Goal: Browse casually: Explore the website without a specific task or goal

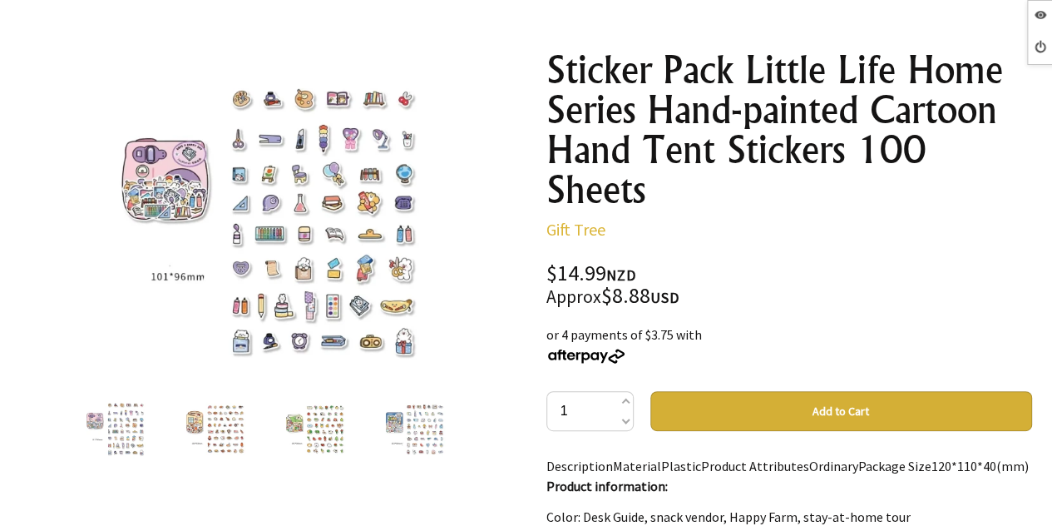
click at [199, 424] on img at bounding box center [213, 426] width 63 height 63
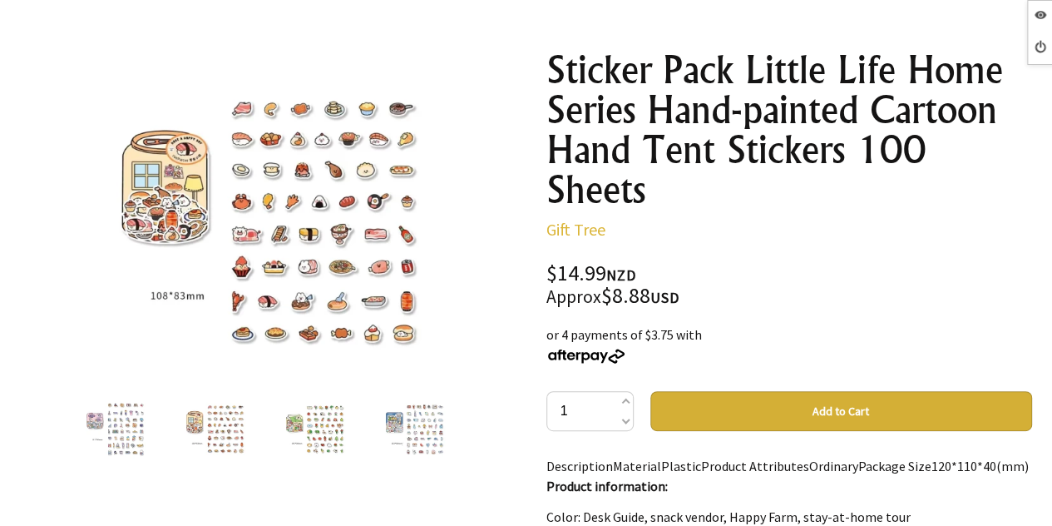
click at [286, 428] on img at bounding box center [313, 426] width 63 height 63
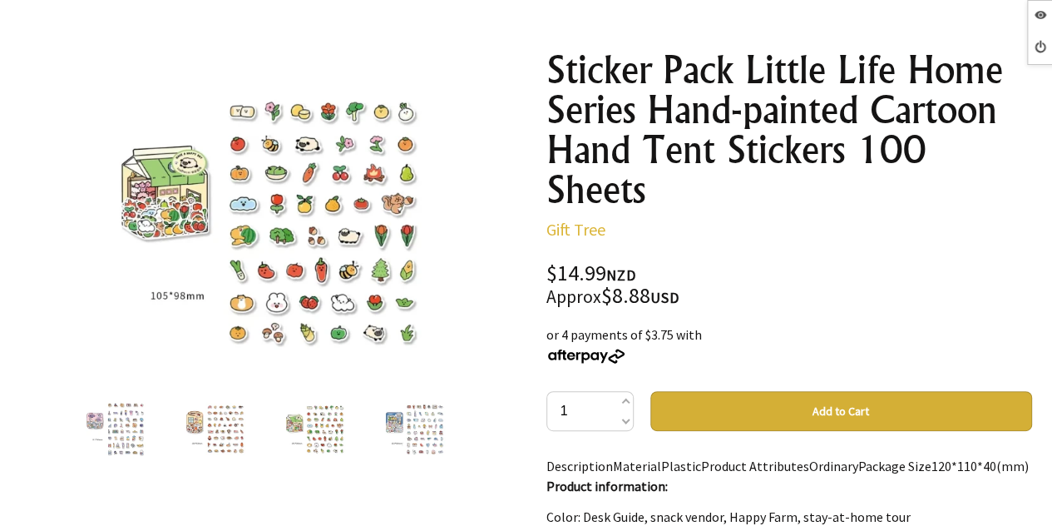
click at [422, 420] on img at bounding box center [413, 426] width 63 height 63
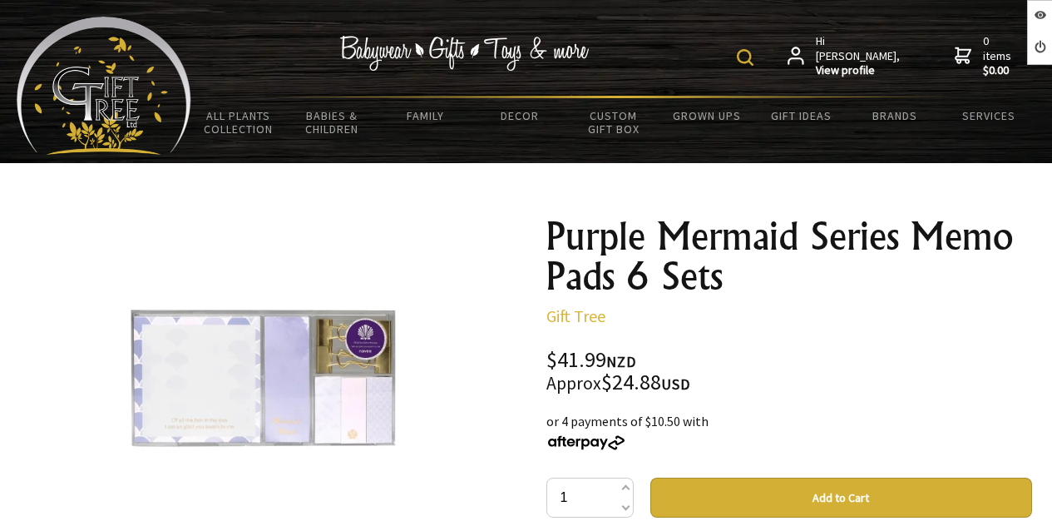
scroll to position [166, 0]
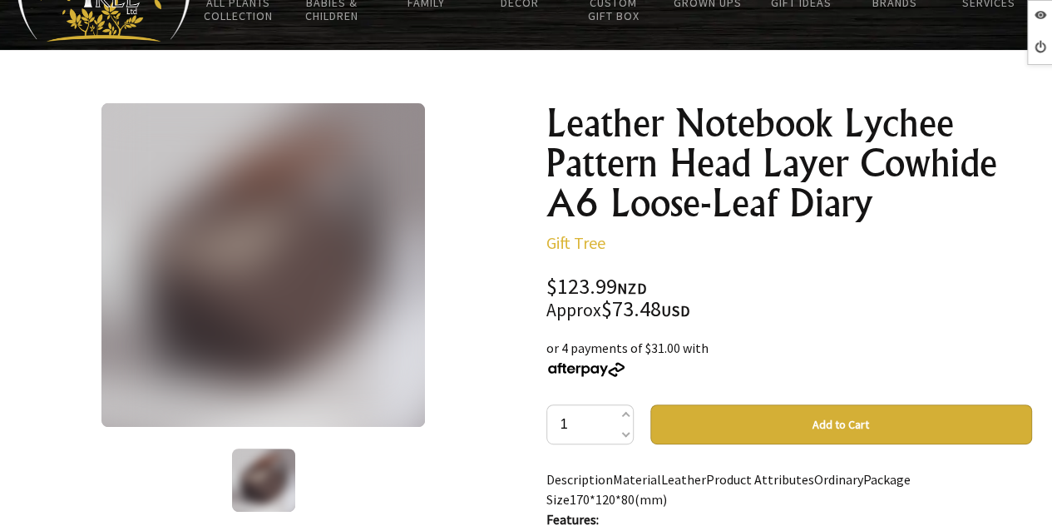
scroll to position [166, 0]
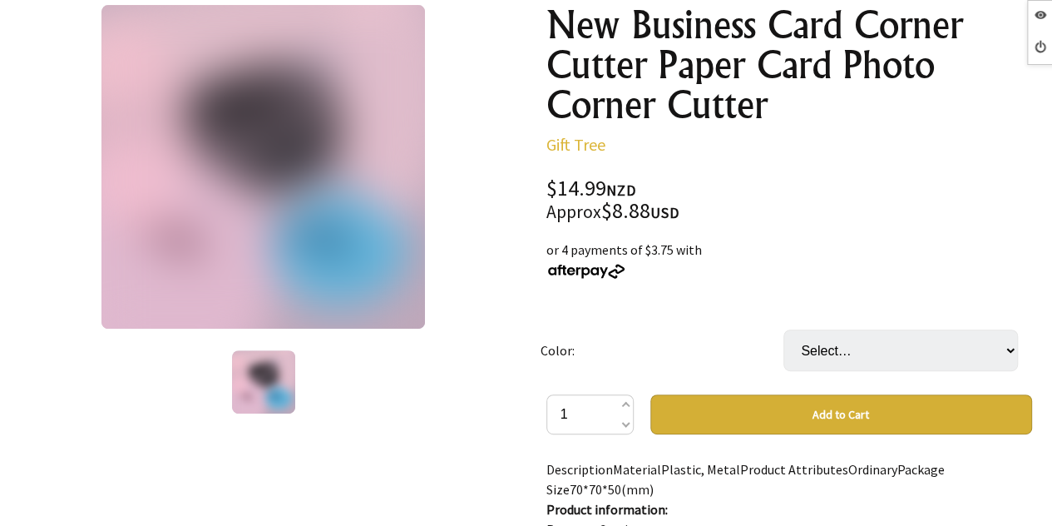
scroll to position [250, 0]
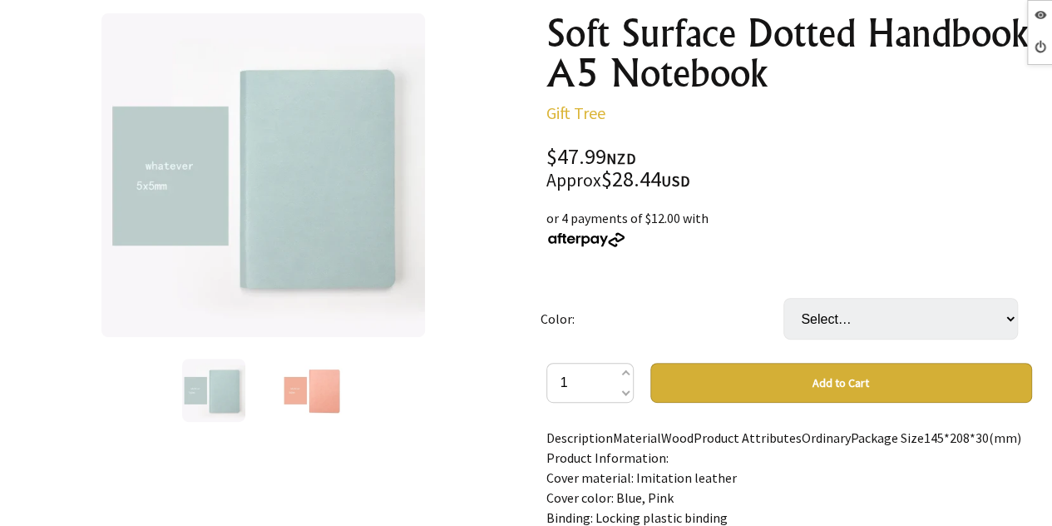
scroll to position [250, 0]
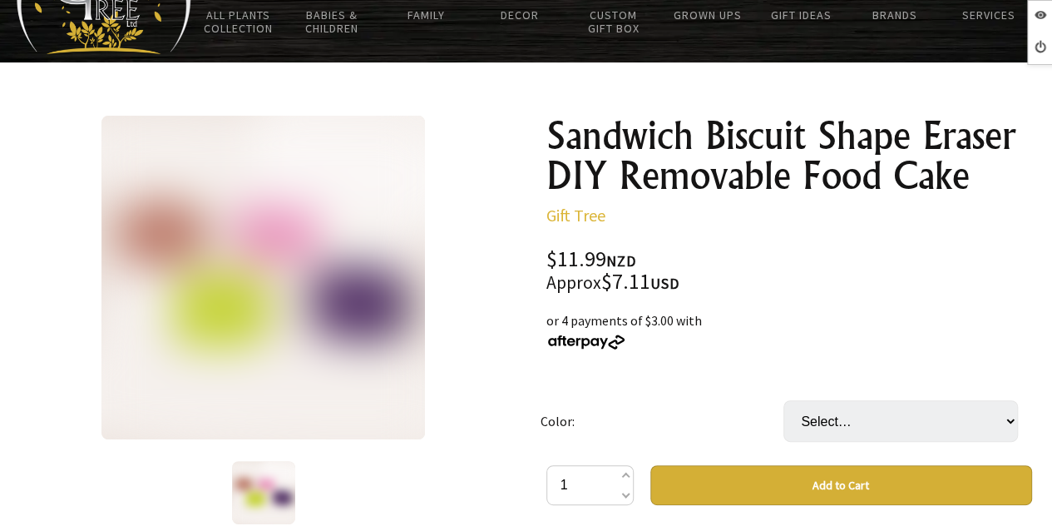
scroll to position [166, 0]
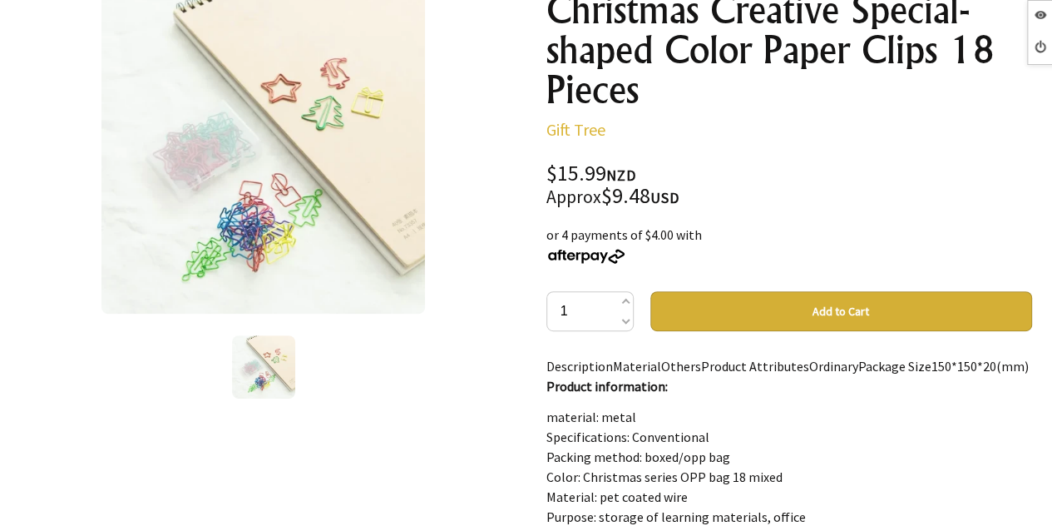
scroll to position [250, 0]
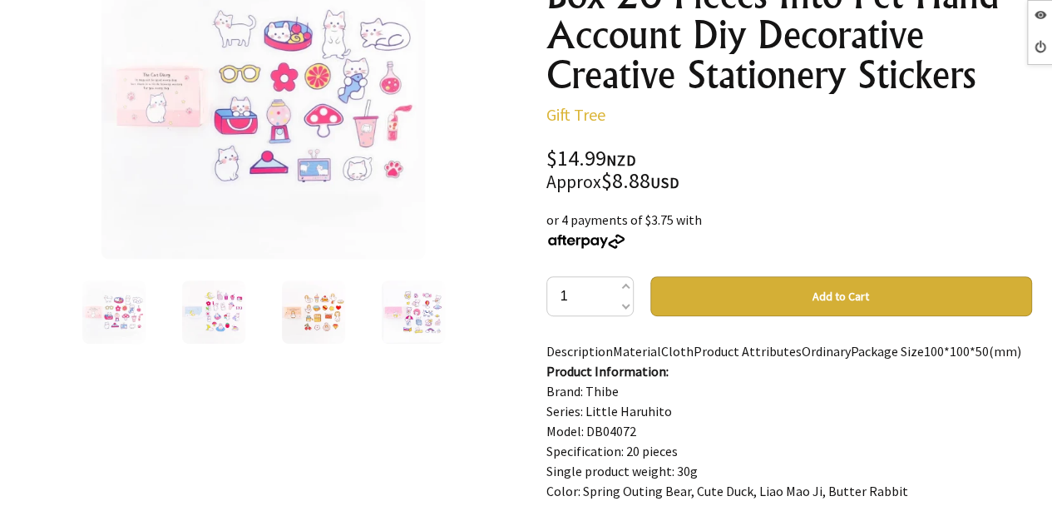
scroll to position [333, 0]
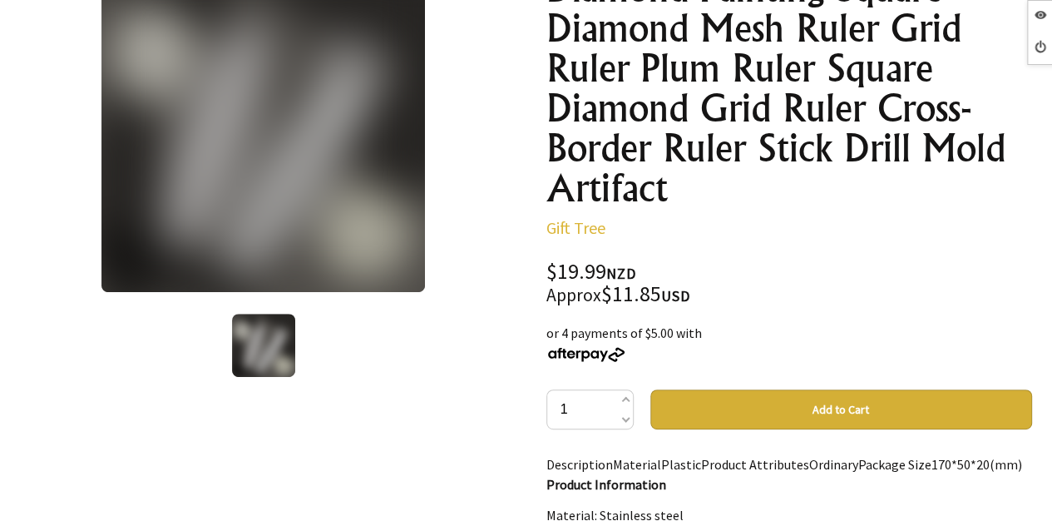
scroll to position [250, 0]
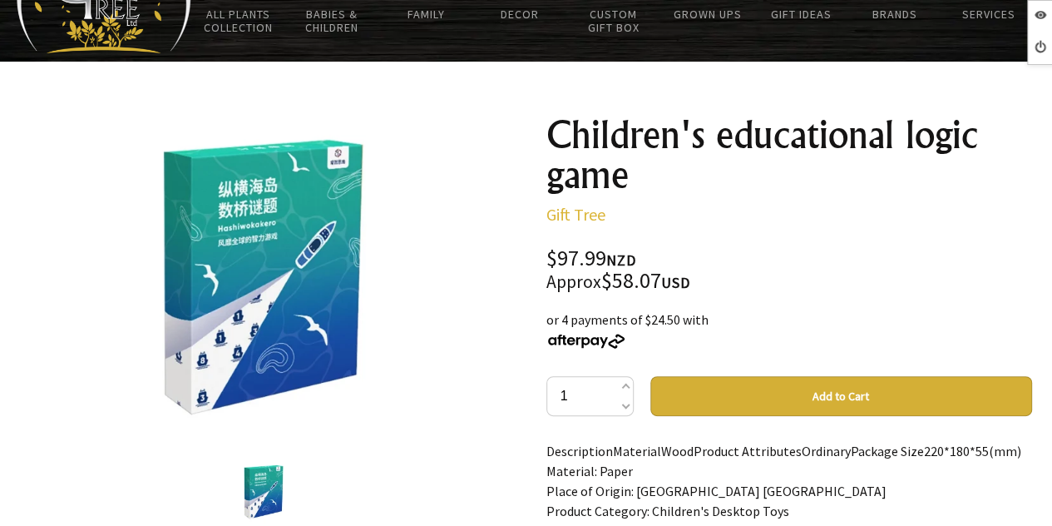
scroll to position [166, 0]
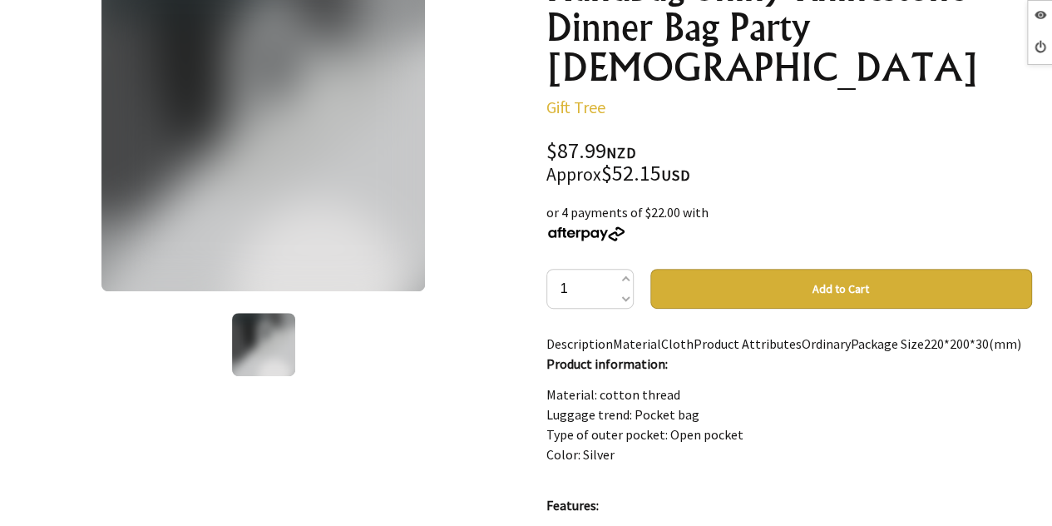
scroll to position [250, 0]
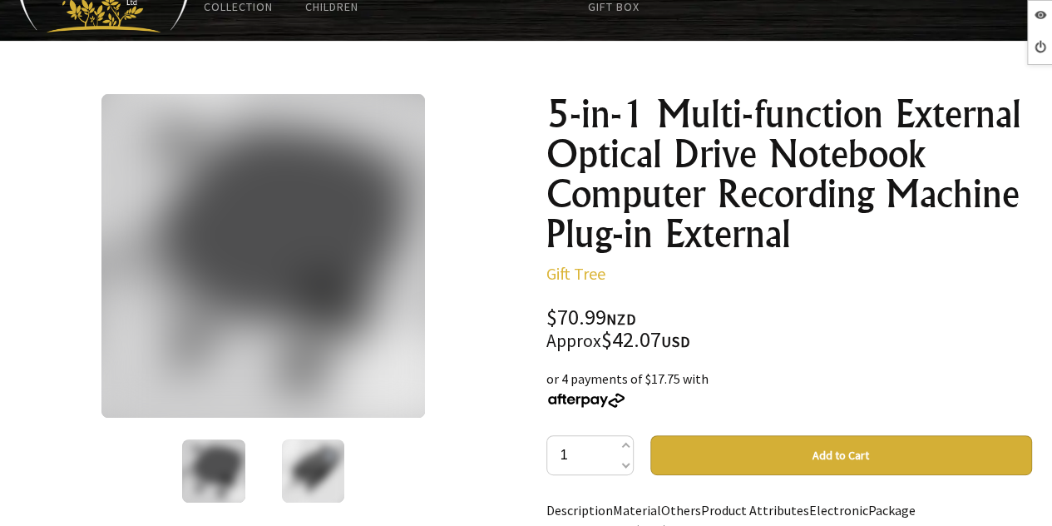
scroll to position [166, 0]
